Goal: Task Accomplishment & Management: Manage account settings

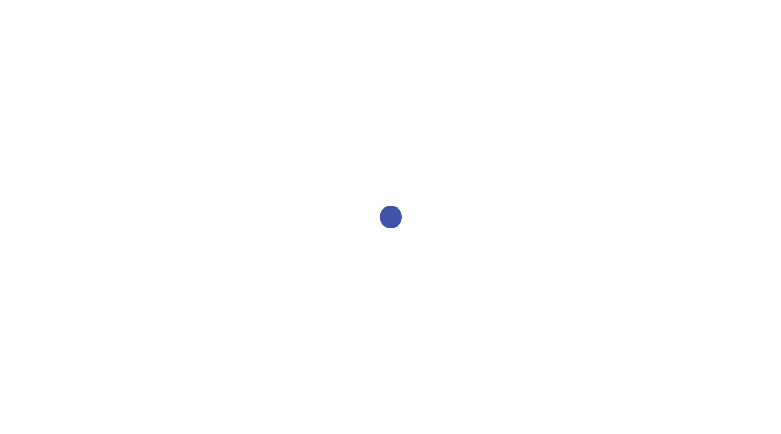
click at [357, 66] on div at bounding box center [390, 217] width 781 height 434
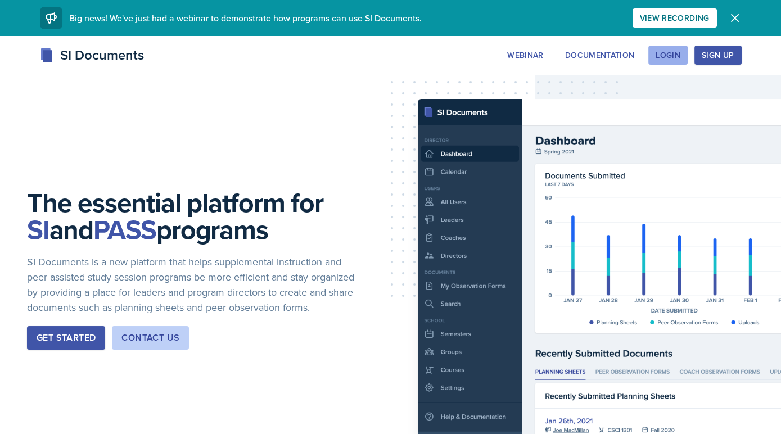
click at [685, 60] on button "Login" at bounding box center [667, 55] width 39 height 19
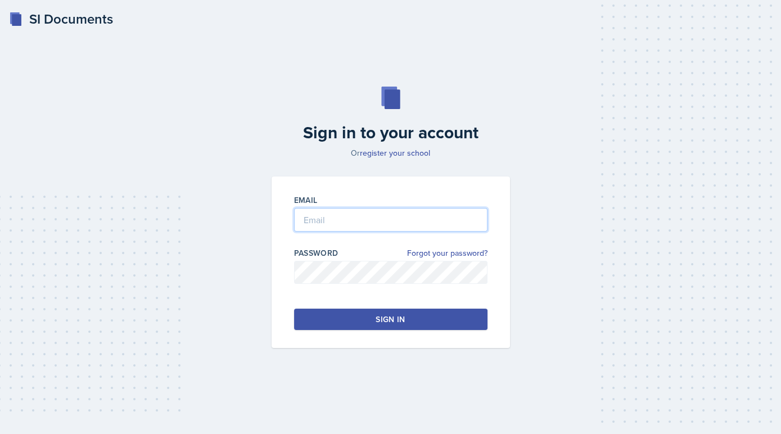
type input "[PERSON_NAME][EMAIL_ADDRESS][PERSON_NAME][DOMAIN_NAME]"
click at [372, 213] on input "[PERSON_NAME][EMAIL_ADDRESS][PERSON_NAME][DOMAIN_NAME]" at bounding box center [390, 220] width 193 height 24
click at [346, 311] on button "Sign in" at bounding box center [390, 319] width 193 height 21
type input "[PERSON_NAME][EMAIL_ADDRESS][PERSON_NAME][DOMAIN_NAME]"
click at [374, 317] on button "Sign in" at bounding box center [390, 319] width 193 height 21
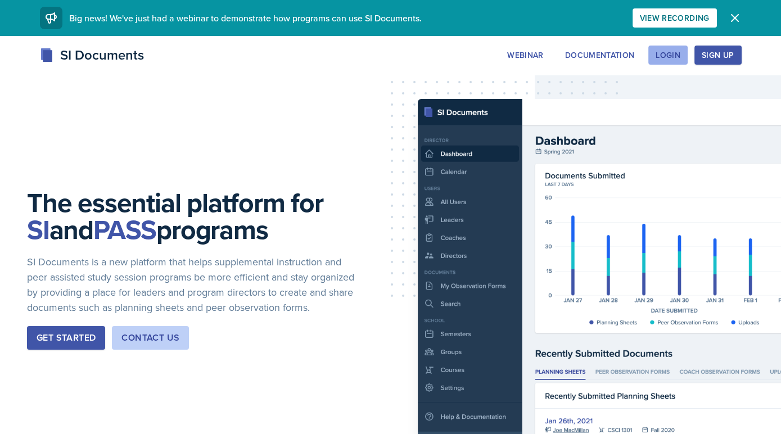
click at [665, 48] on button "Login" at bounding box center [667, 55] width 39 height 19
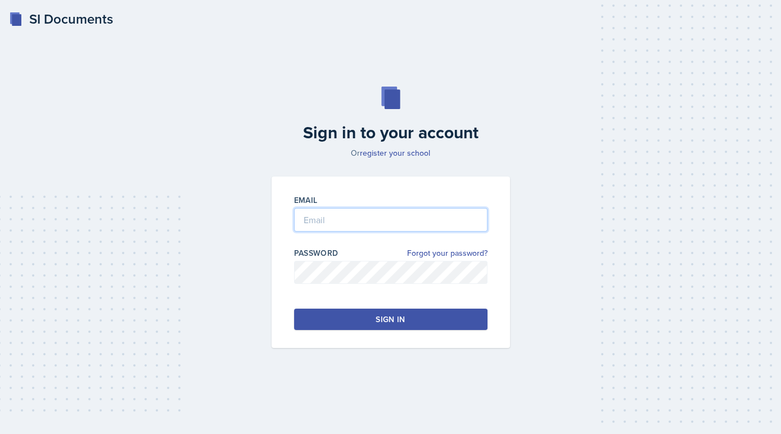
type input "[PERSON_NAME][EMAIL_ADDRESS][PERSON_NAME][DOMAIN_NAME]"
click at [390, 225] on input "[PERSON_NAME][EMAIL_ADDRESS][PERSON_NAME][DOMAIN_NAME]" at bounding box center [390, 220] width 193 height 24
click at [329, 329] on button "Sign in" at bounding box center [390, 319] width 193 height 21
